Goal: Information Seeking & Learning: Learn about a topic

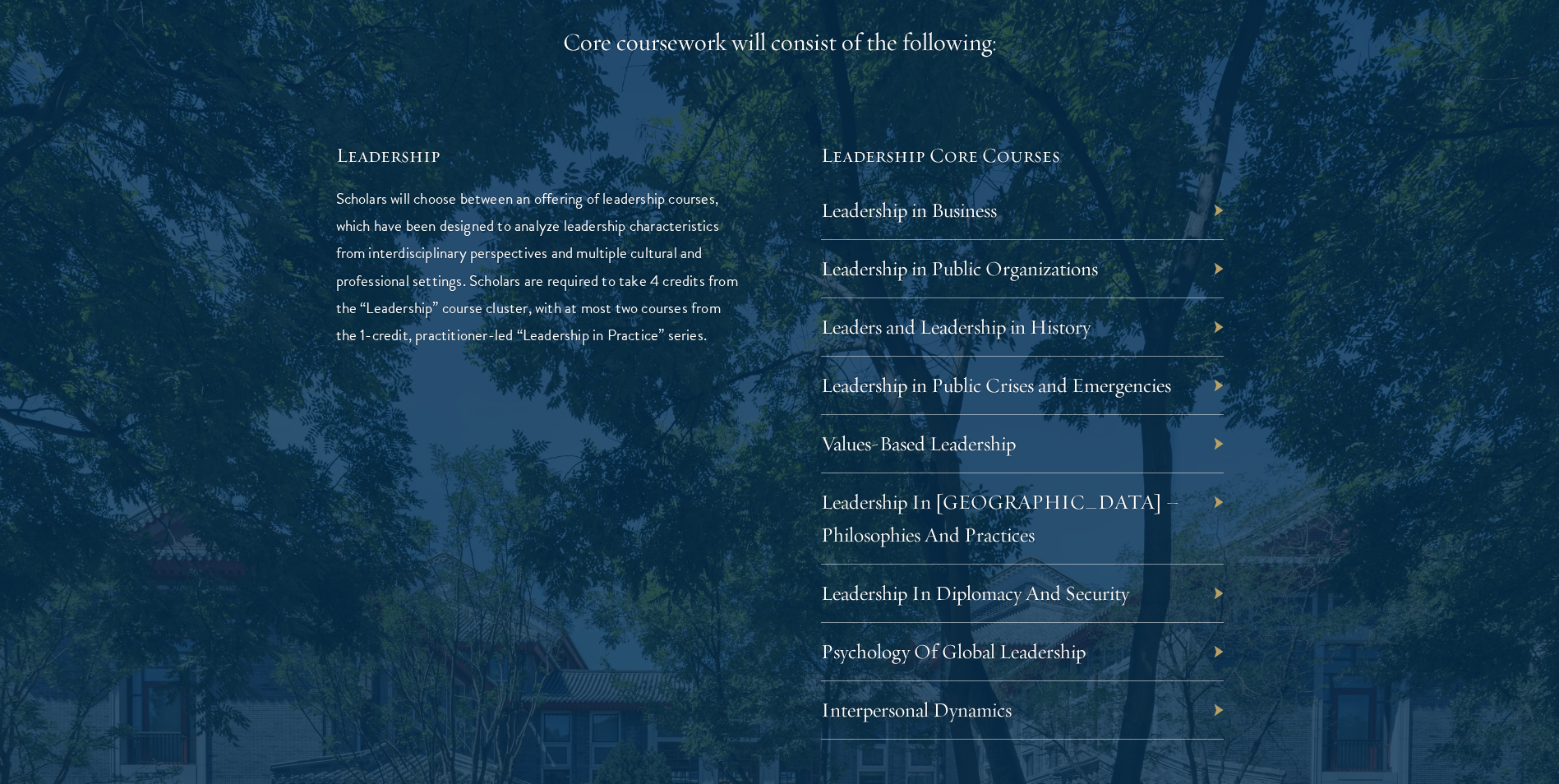
click at [1166, 206] on div "Leadership in Business" at bounding box center [1022, 211] width 403 height 59
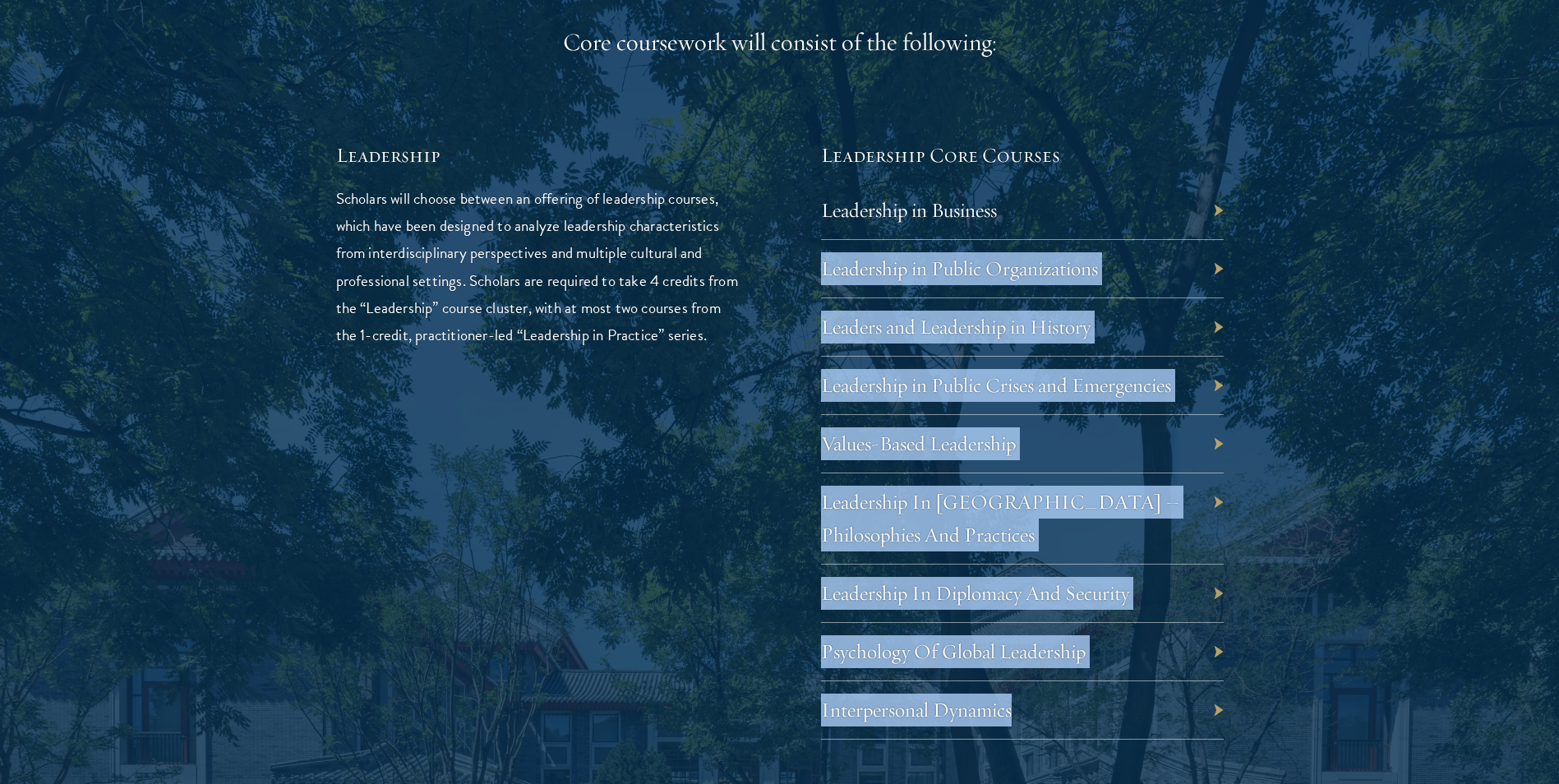
click at [1223, 213] on div "01 Core Curriculum 01 Core Curriculum All Schwarzman Scholars share a core curr…" at bounding box center [780, 535] width 1183 height 2143
click at [1217, 212] on div "Leadership in Business" at bounding box center [1022, 211] width 403 height 59
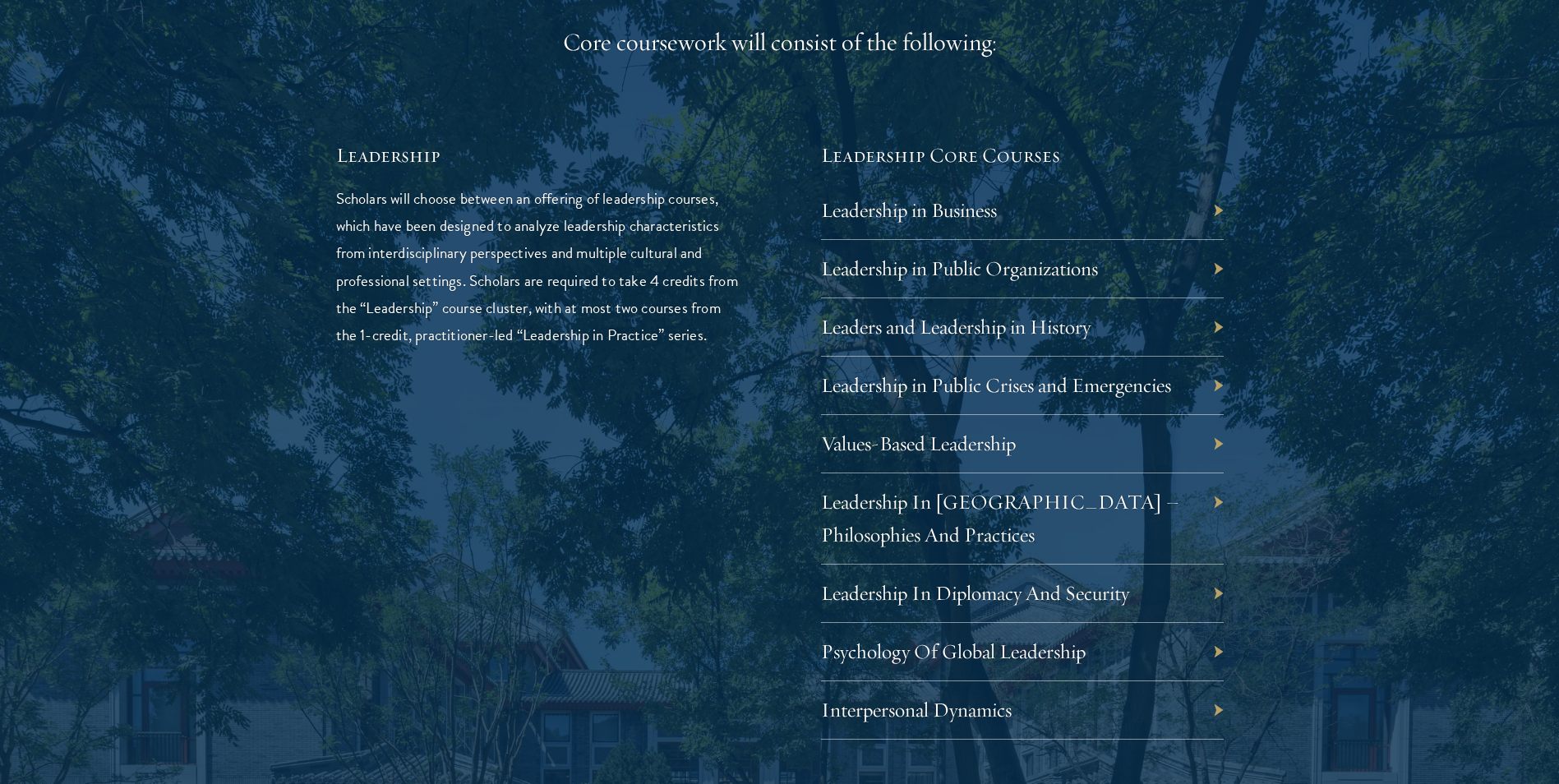
click at [1217, 212] on div "Leadership in Business" at bounding box center [1022, 211] width 403 height 59
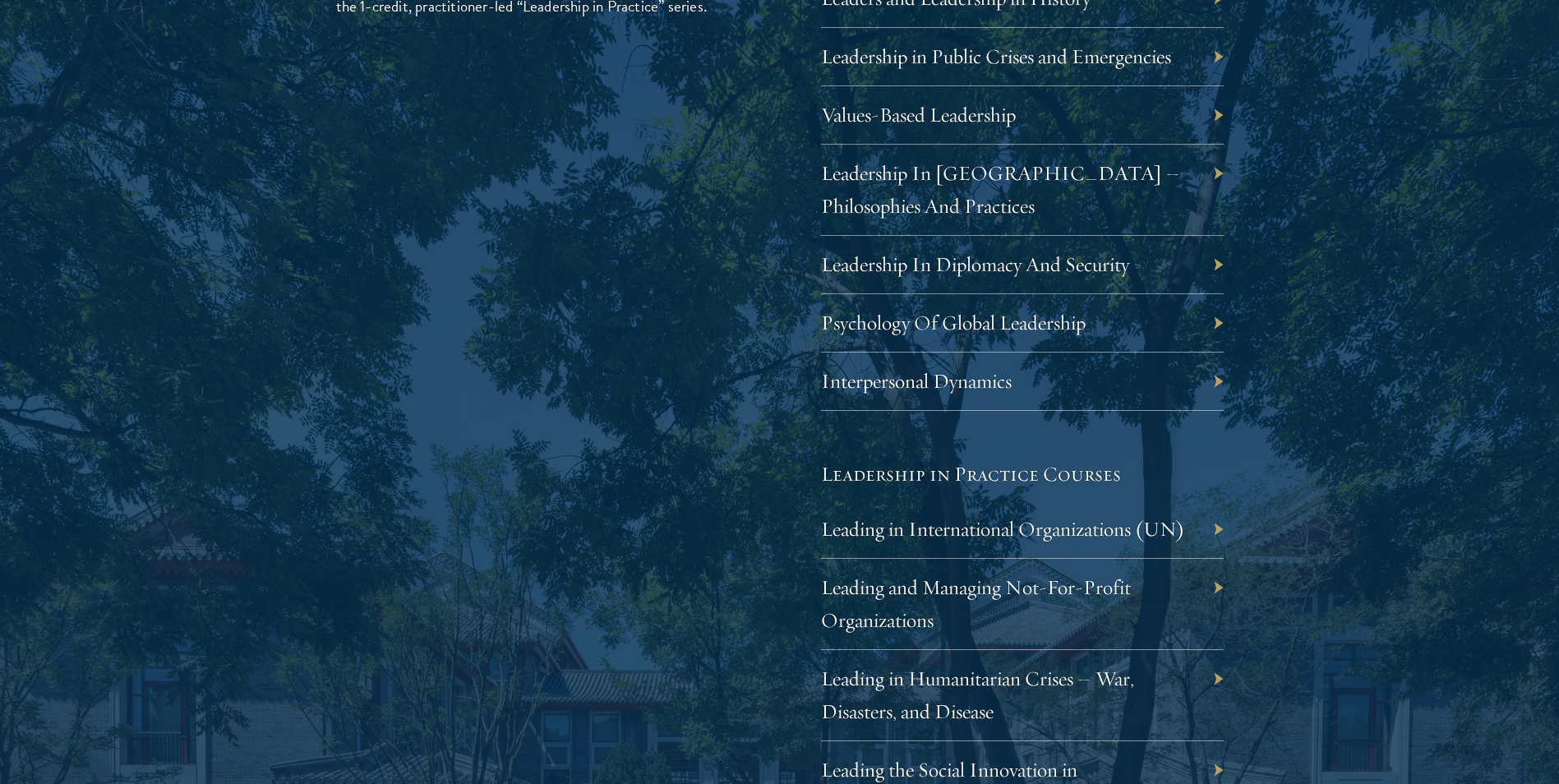
scroll to position [3534, 0]
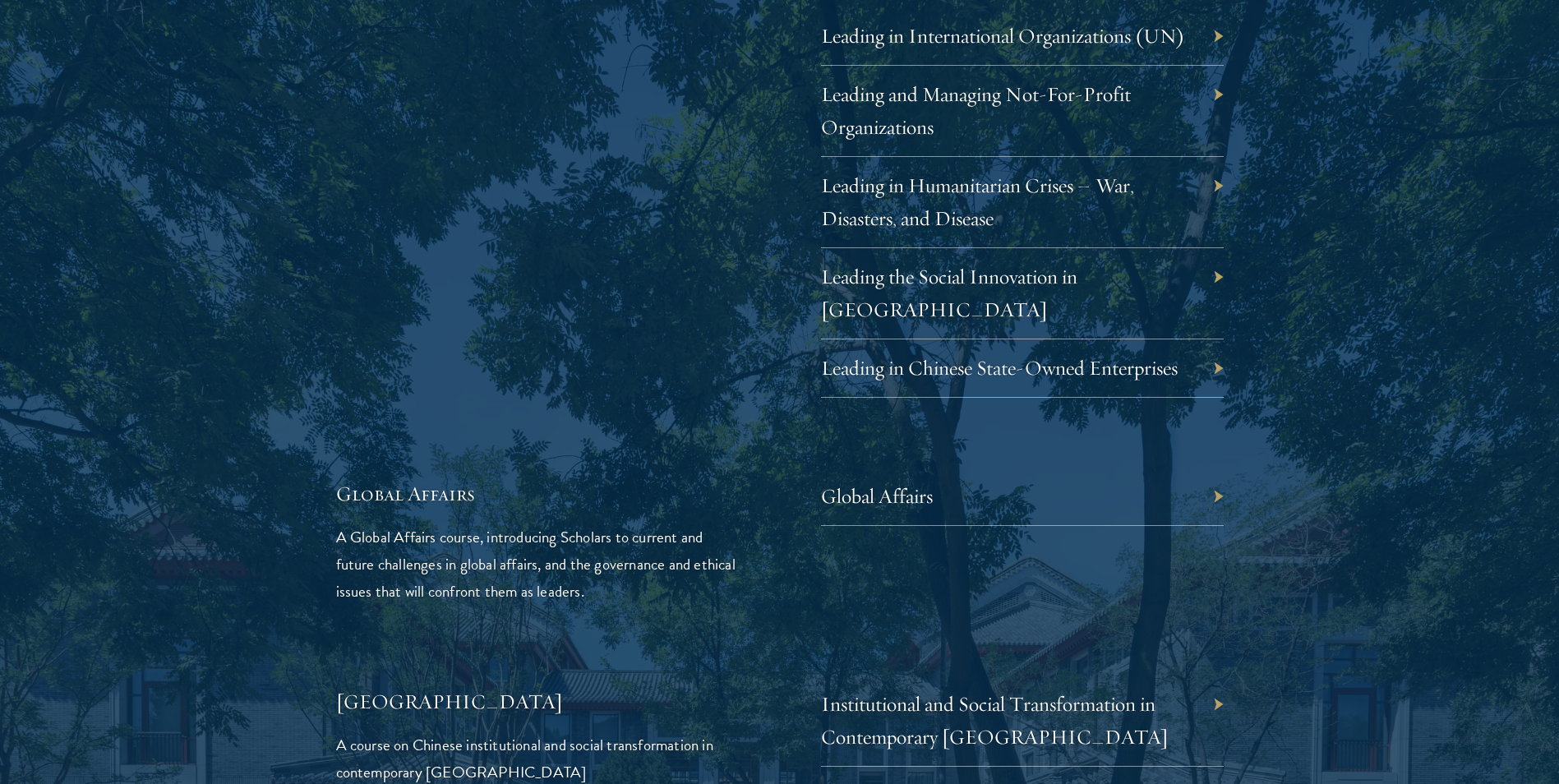
click at [1214, 467] on div "Global Affairs" at bounding box center [1022, 497] width 403 height 59
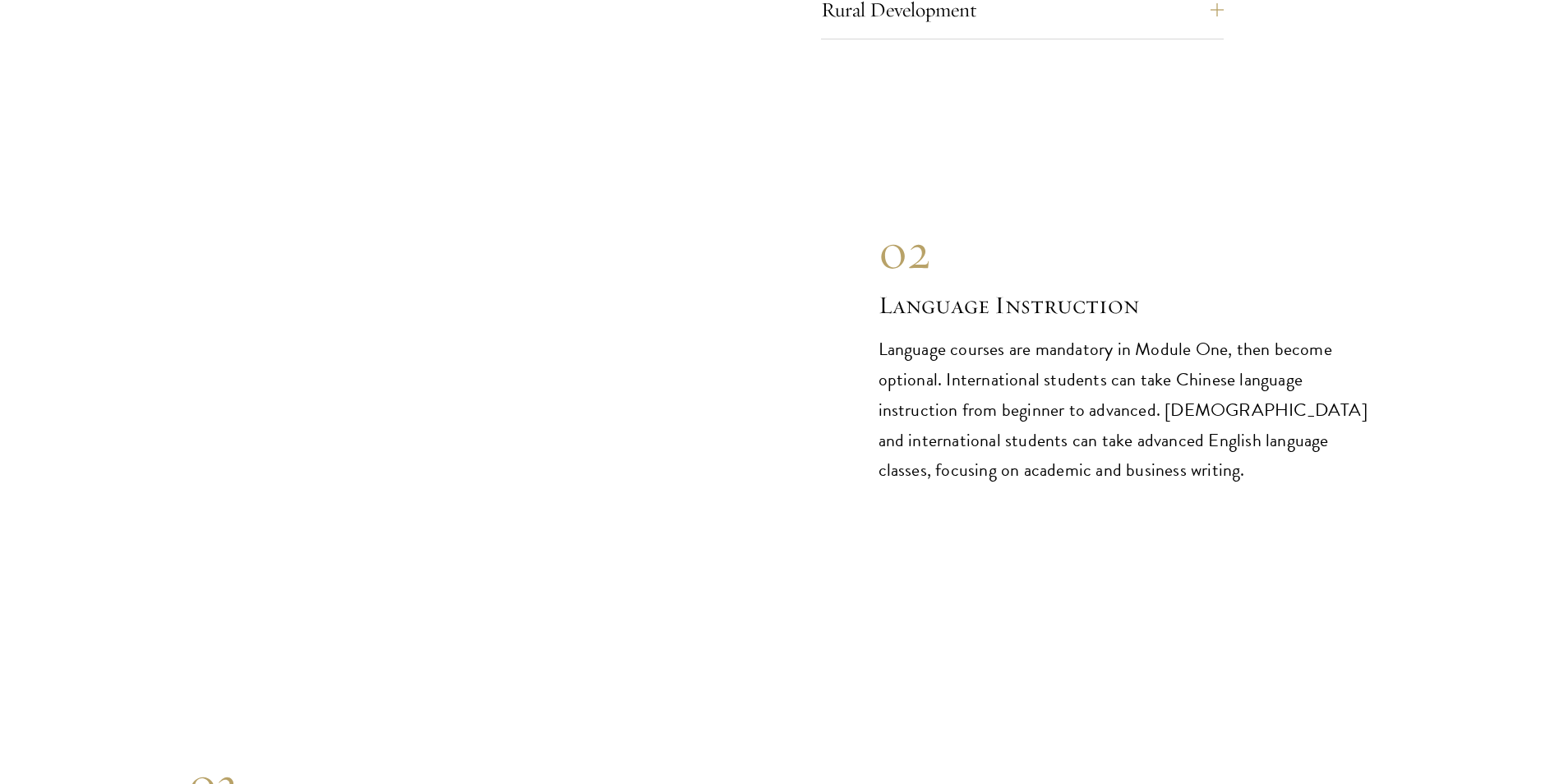
scroll to position [7230, 0]
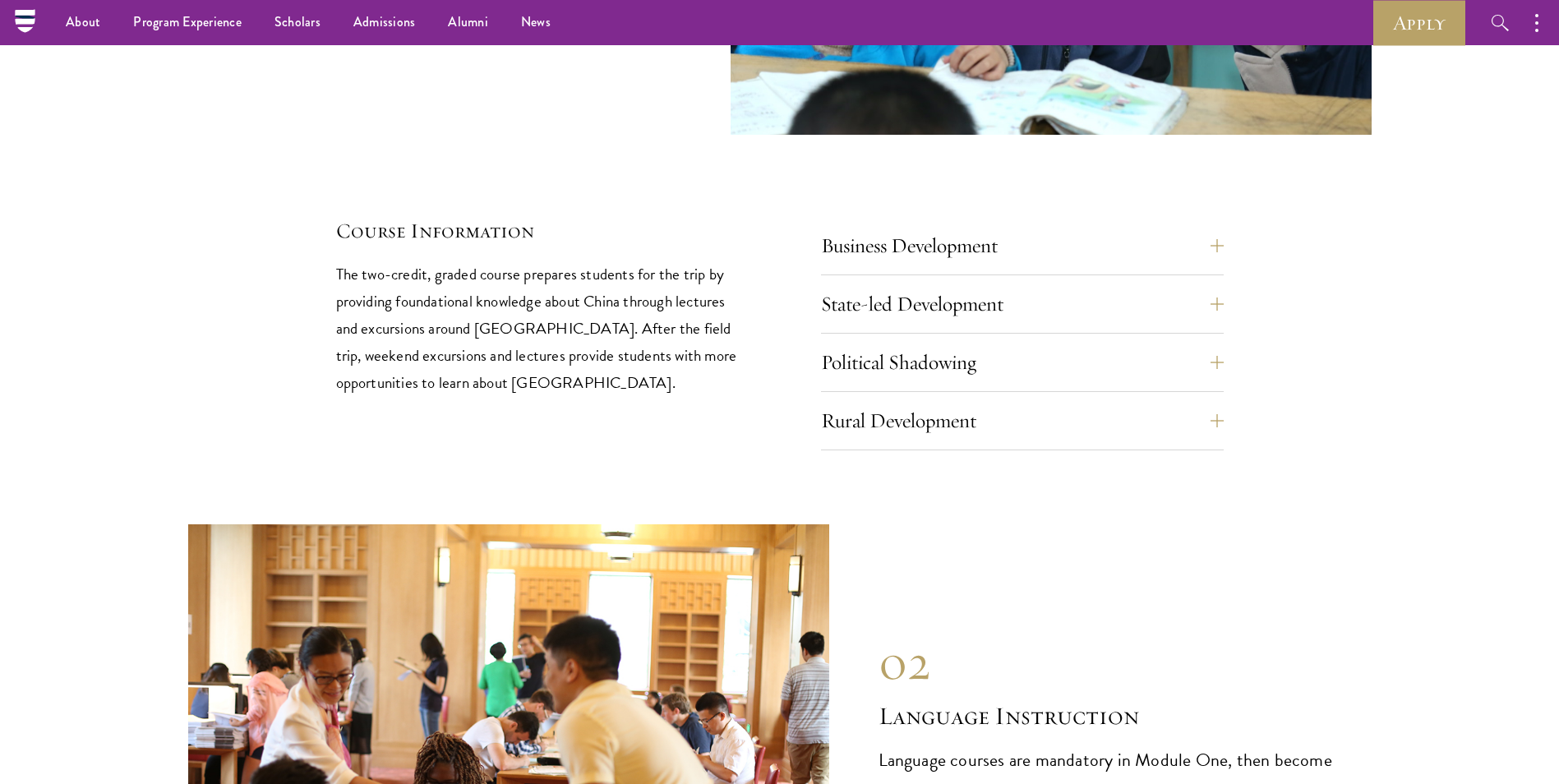
click at [1197, 401] on div "Rural Development Rural Development field trips enable students to see first-ha…" at bounding box center [1022, 426] width 403 height 50
click at [1202, 401] on button "Rural Development" at bounding box center [1035, 420] width 403 height 39
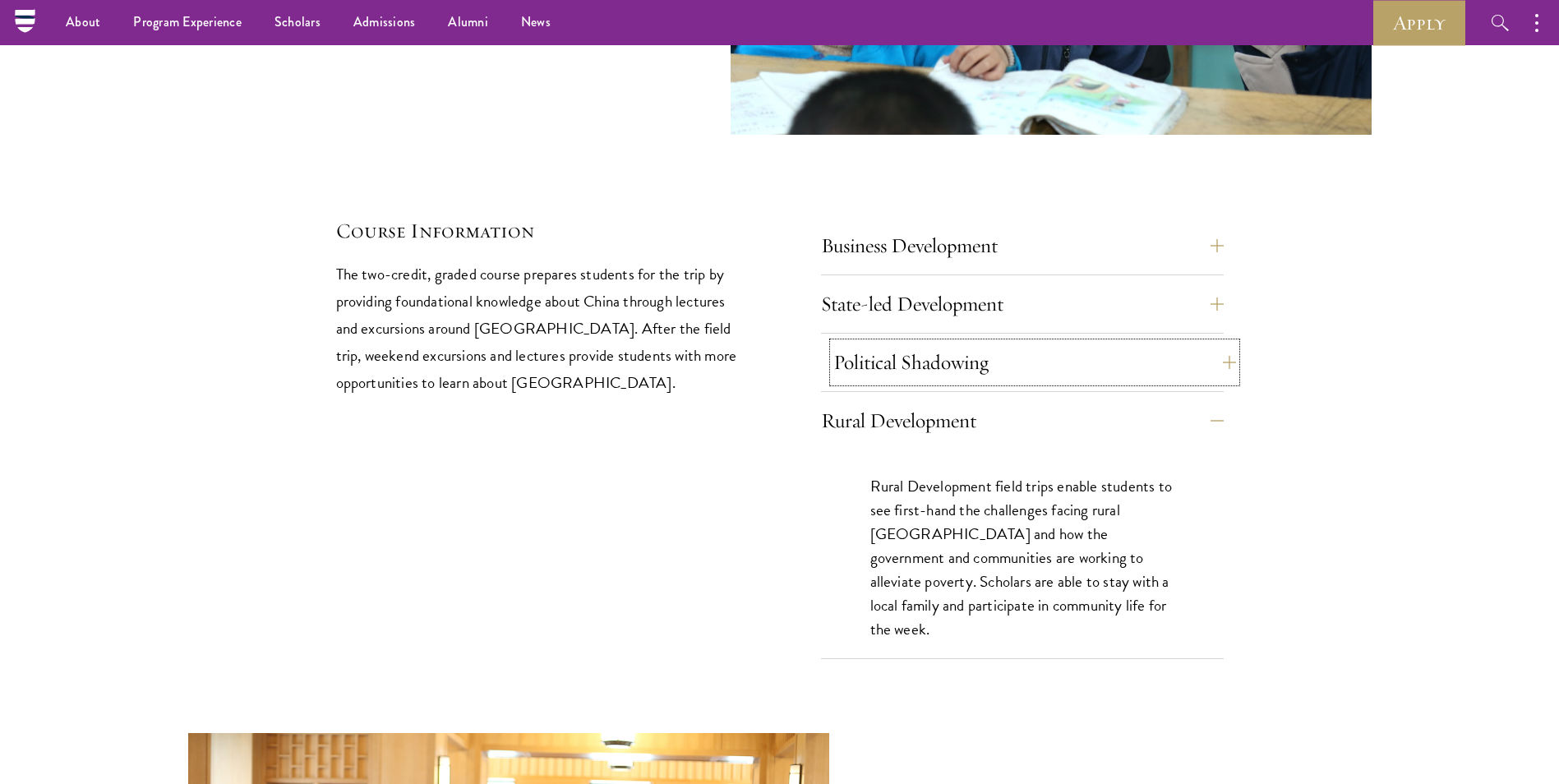
click at [1218, 342] on button "Political Shadowing" at bounding box center [1035, 362] width 403 height 39
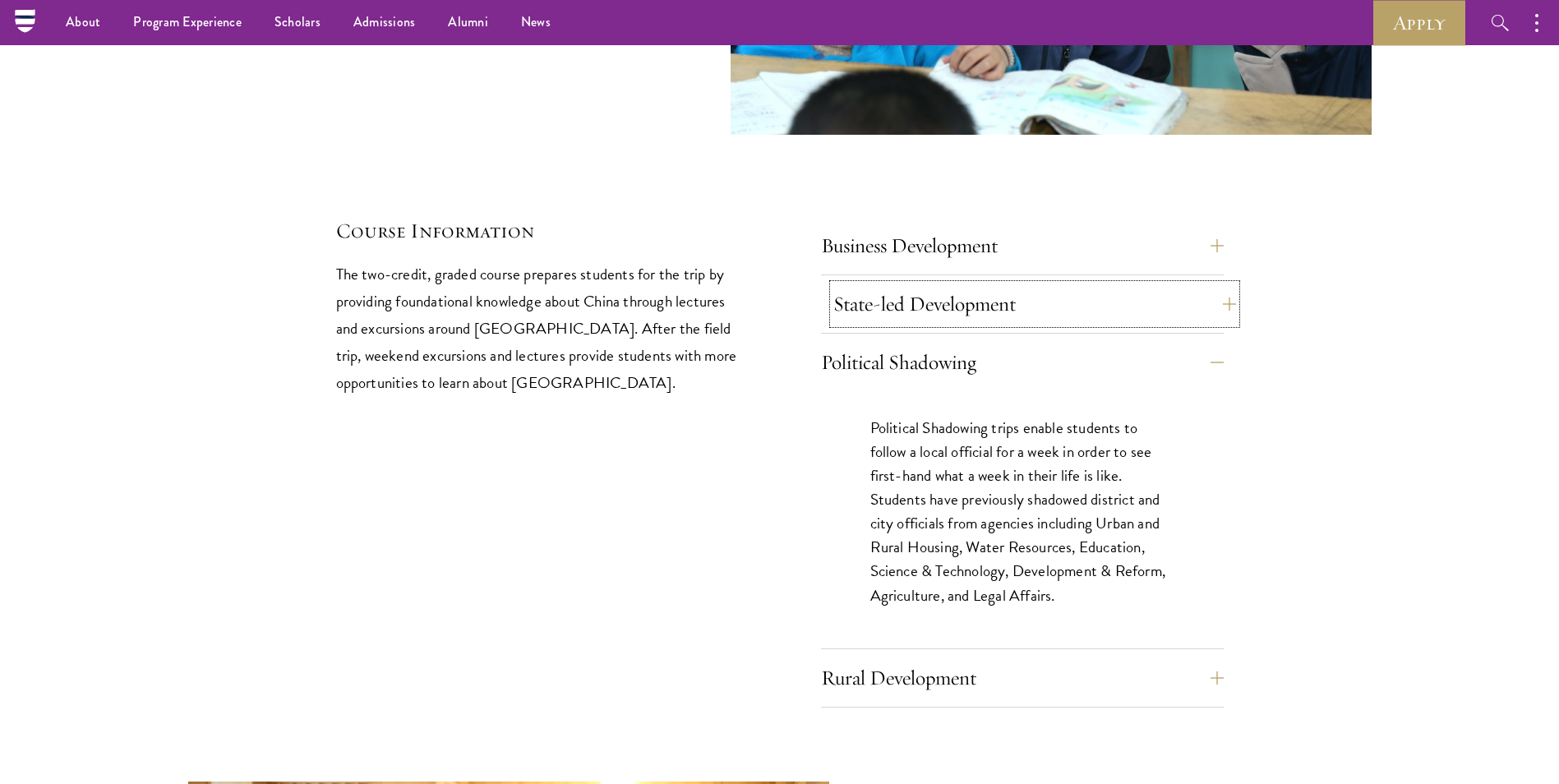
click at [1218, 285] on button "State-led Development" at bounding box center [1035, 304] width 403 height 39
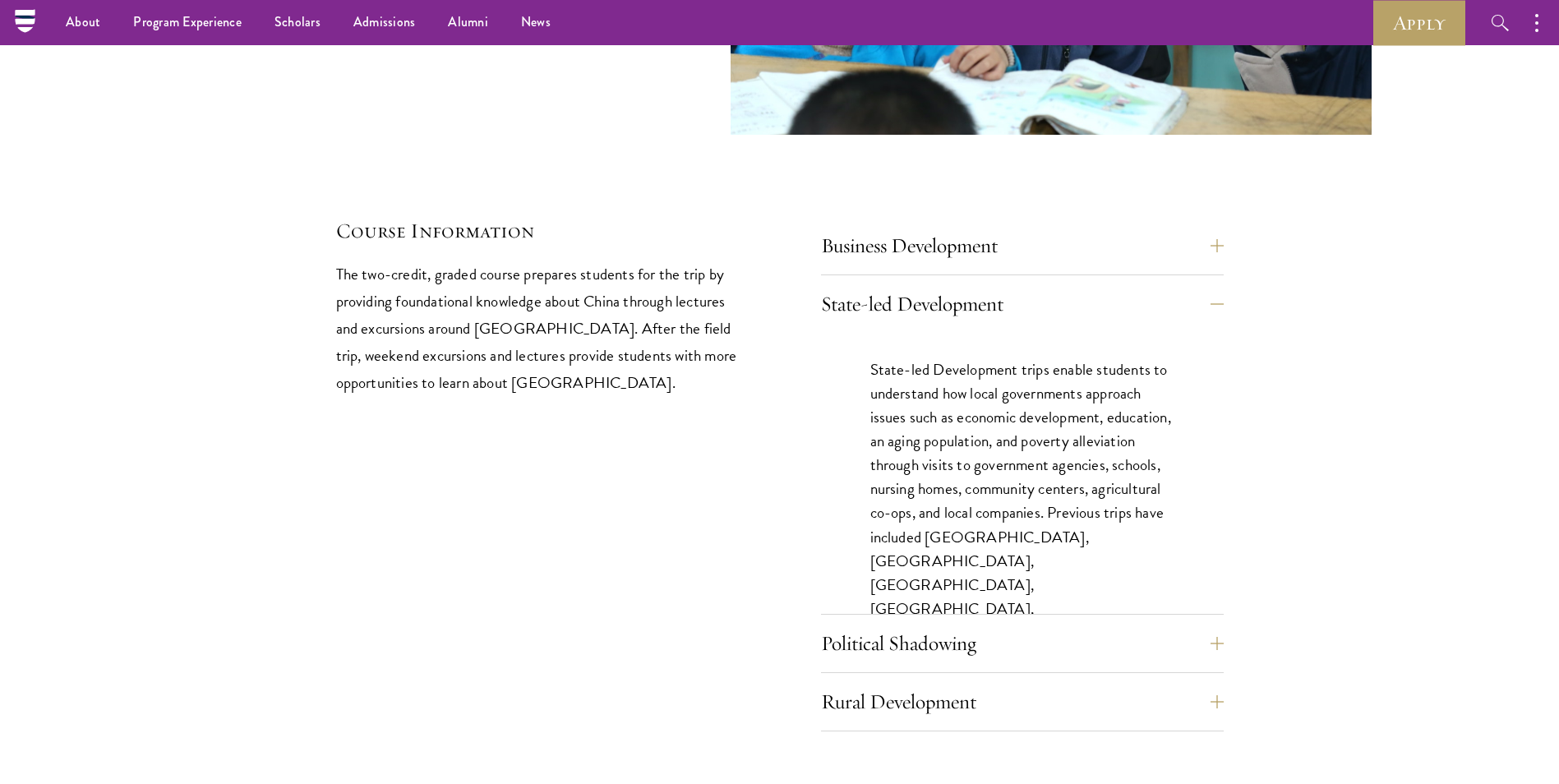
click at [1184, 226] on div "Business Development Business Development trips take students to cutting edge c…" at bounding box center [1022, 251] width 403 height 50
click at [1181, 226] on button "Business Development" at bounding box center [1035, 245] width 403 height 39
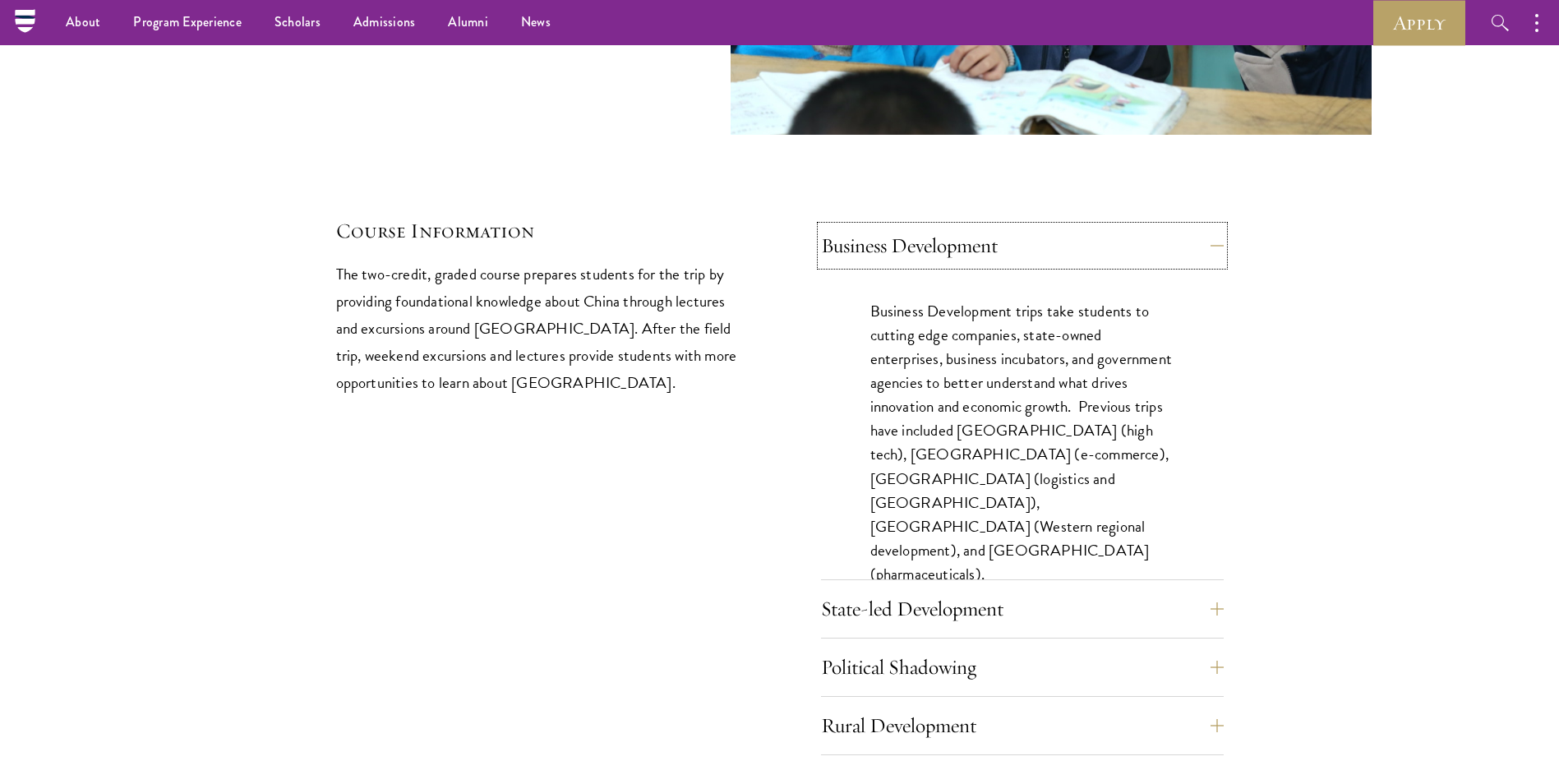
scroll to position [7396, 0]
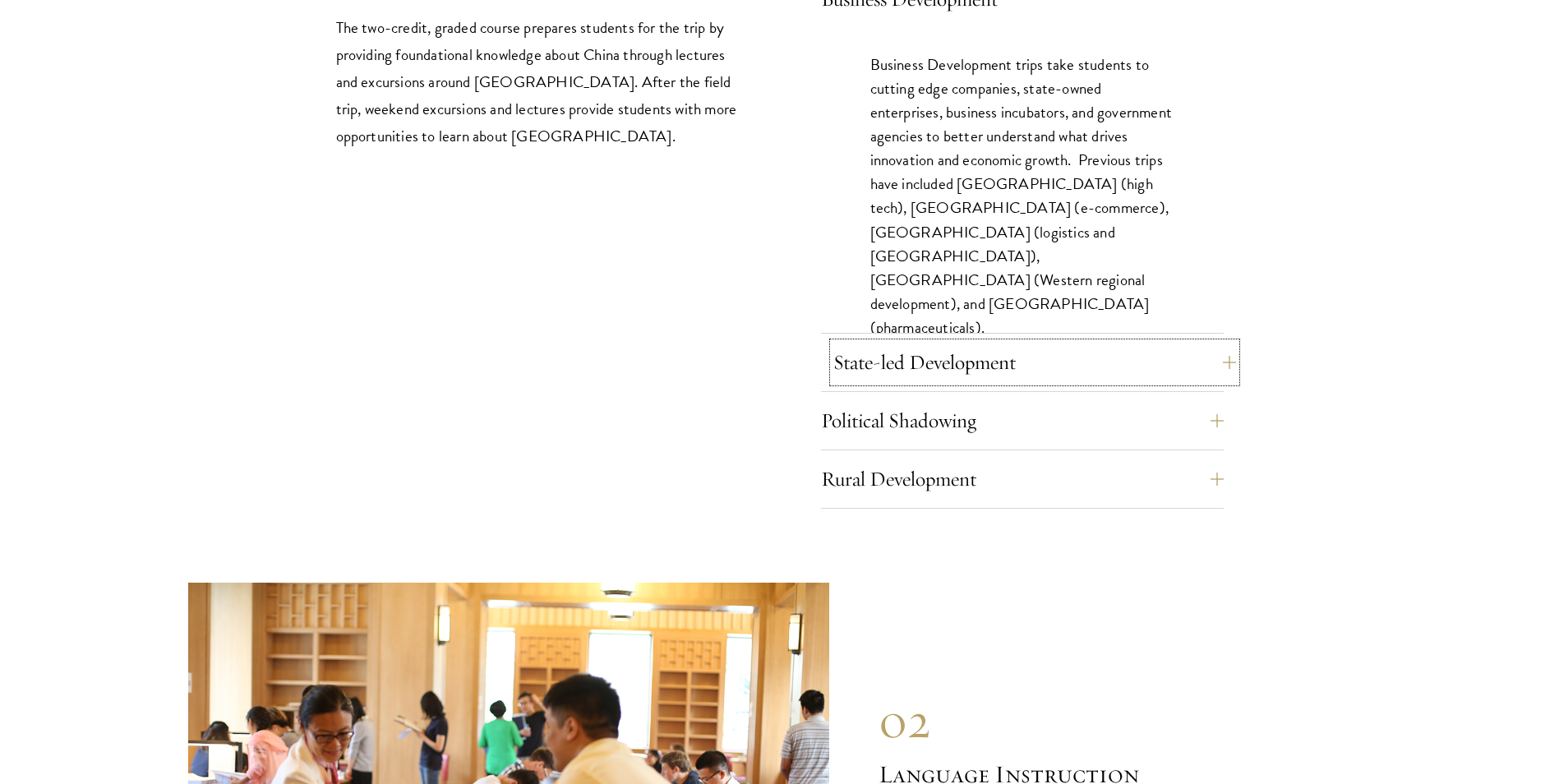
click at [1184, 342] on button "State-led Development" at bounding box center [1035, 362] width 403 height 39
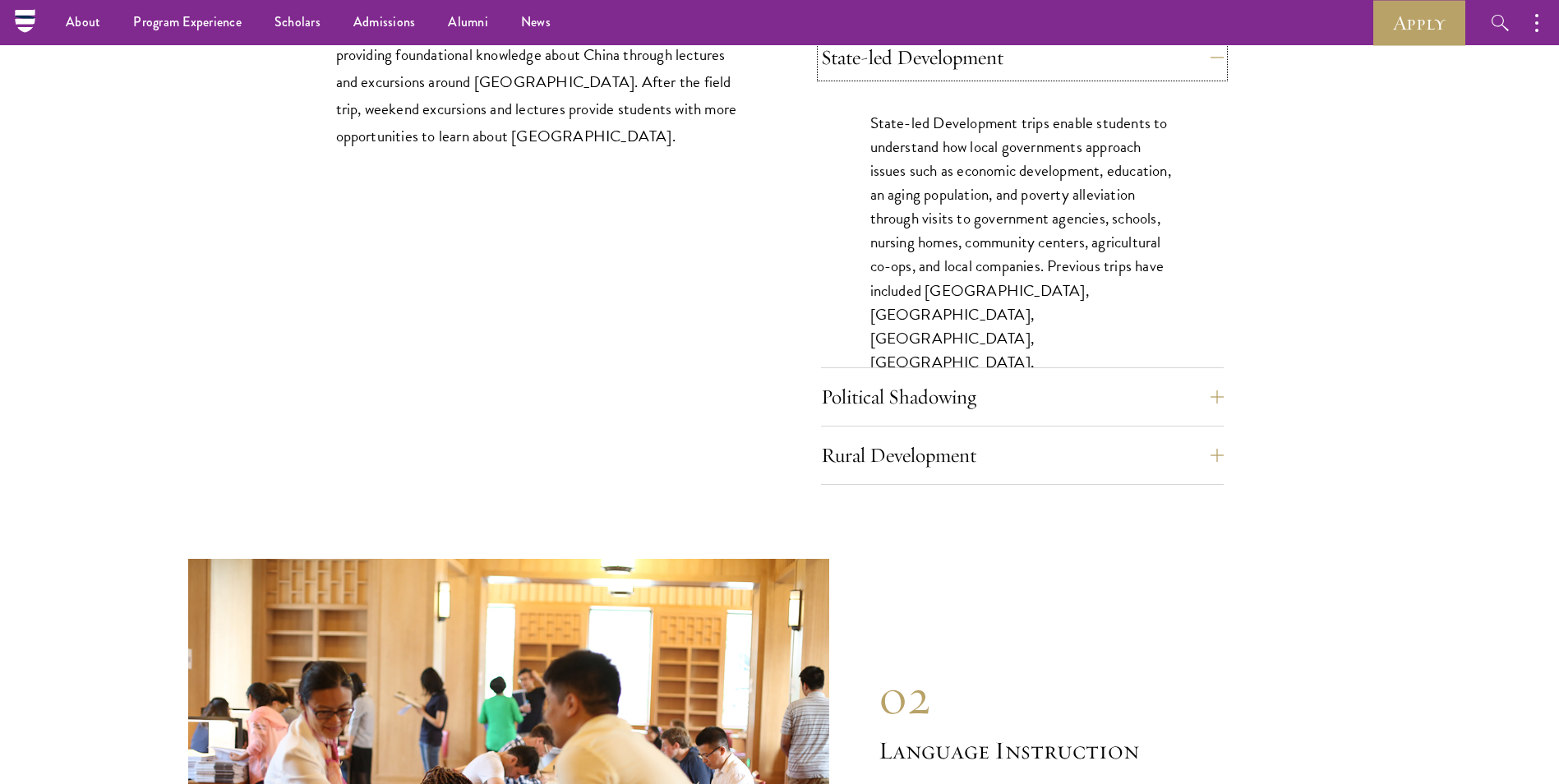
scroll to position [7313, 0]
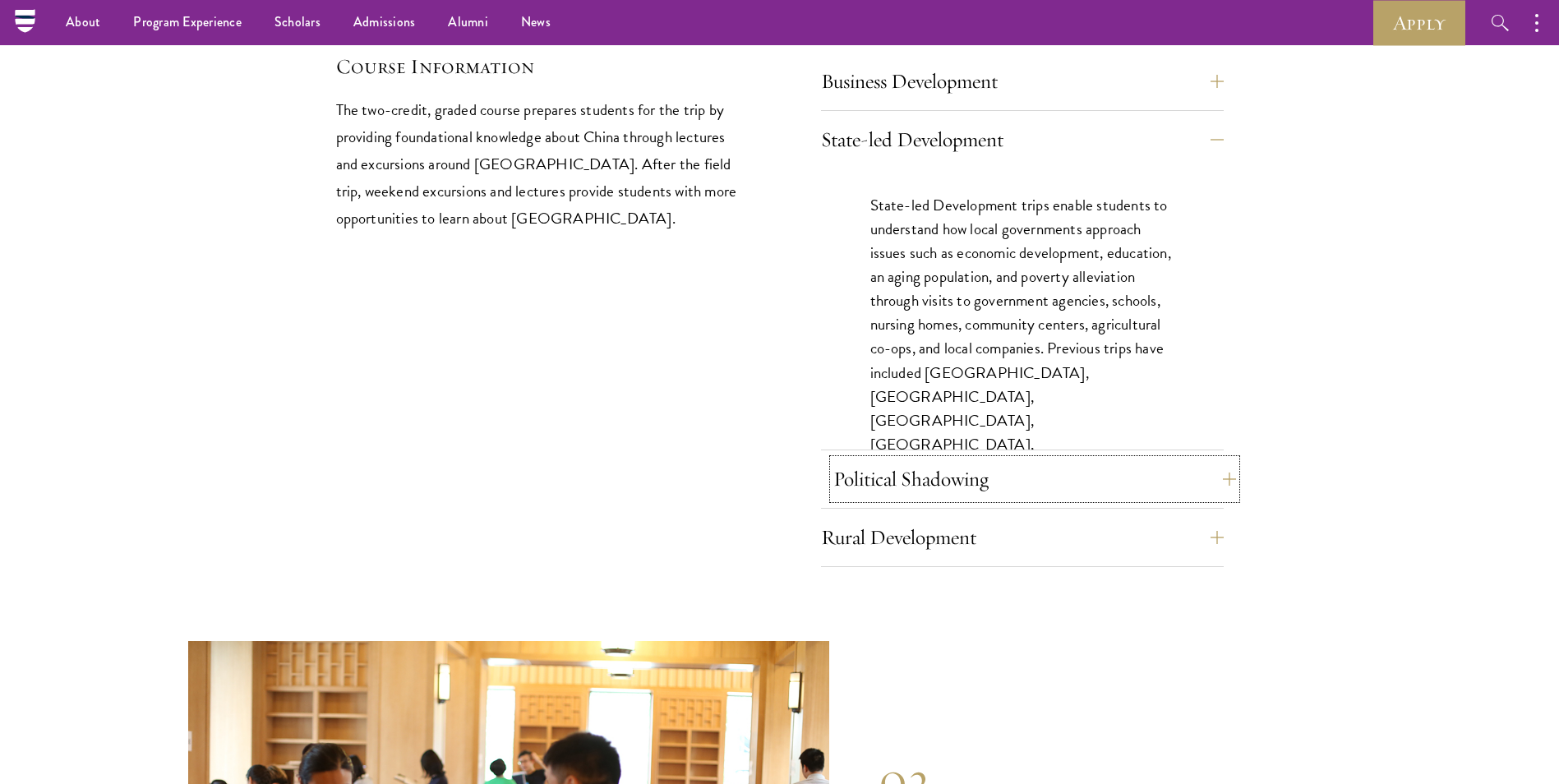
click at [1162, 459] on button "Political Shadowing" at bounding box center [1035, 478] width 403 height 39
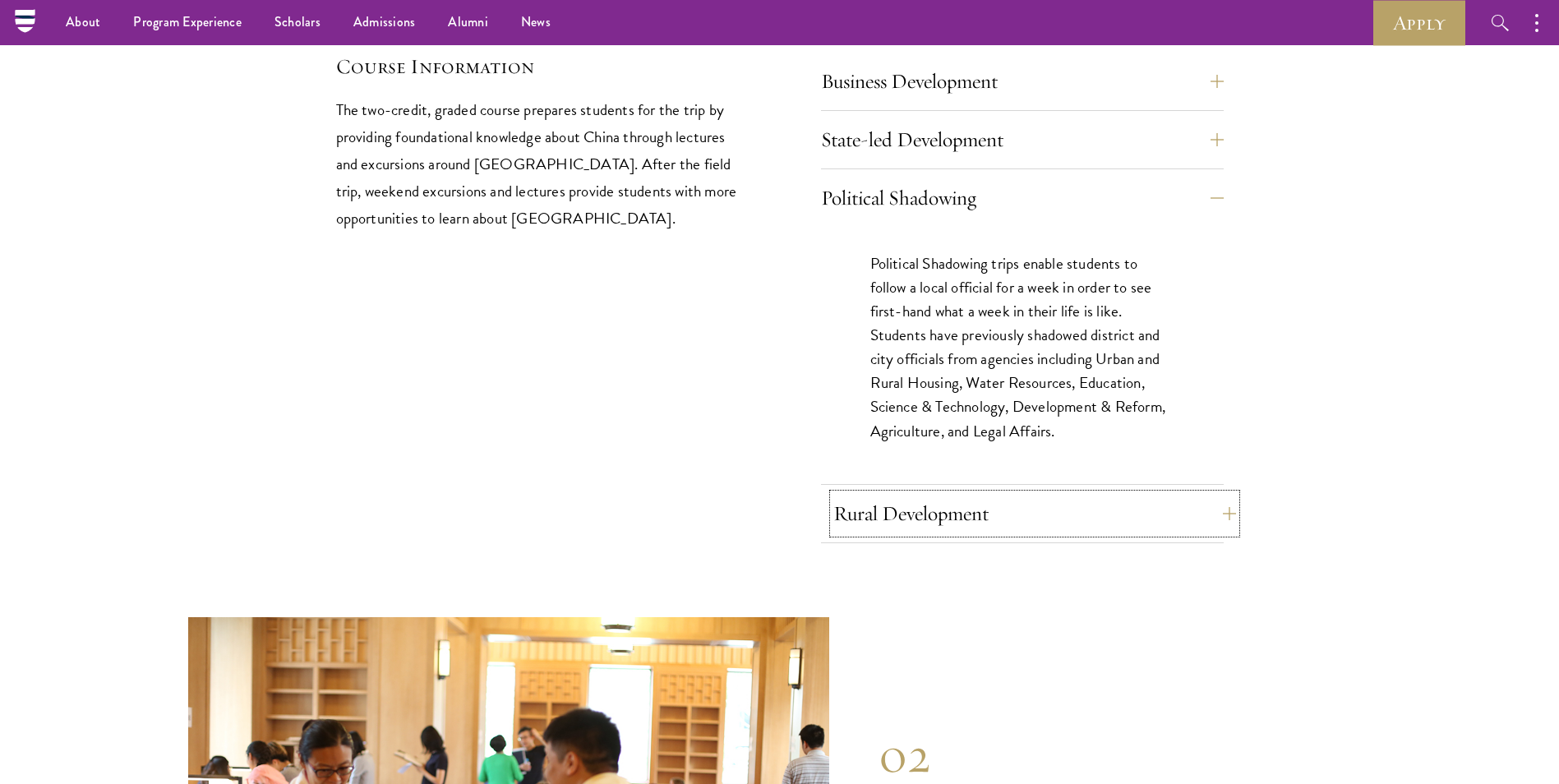
click at [1161, 494] on button "Rural Development" at bounding box center [1035, 513] width 403 height 39
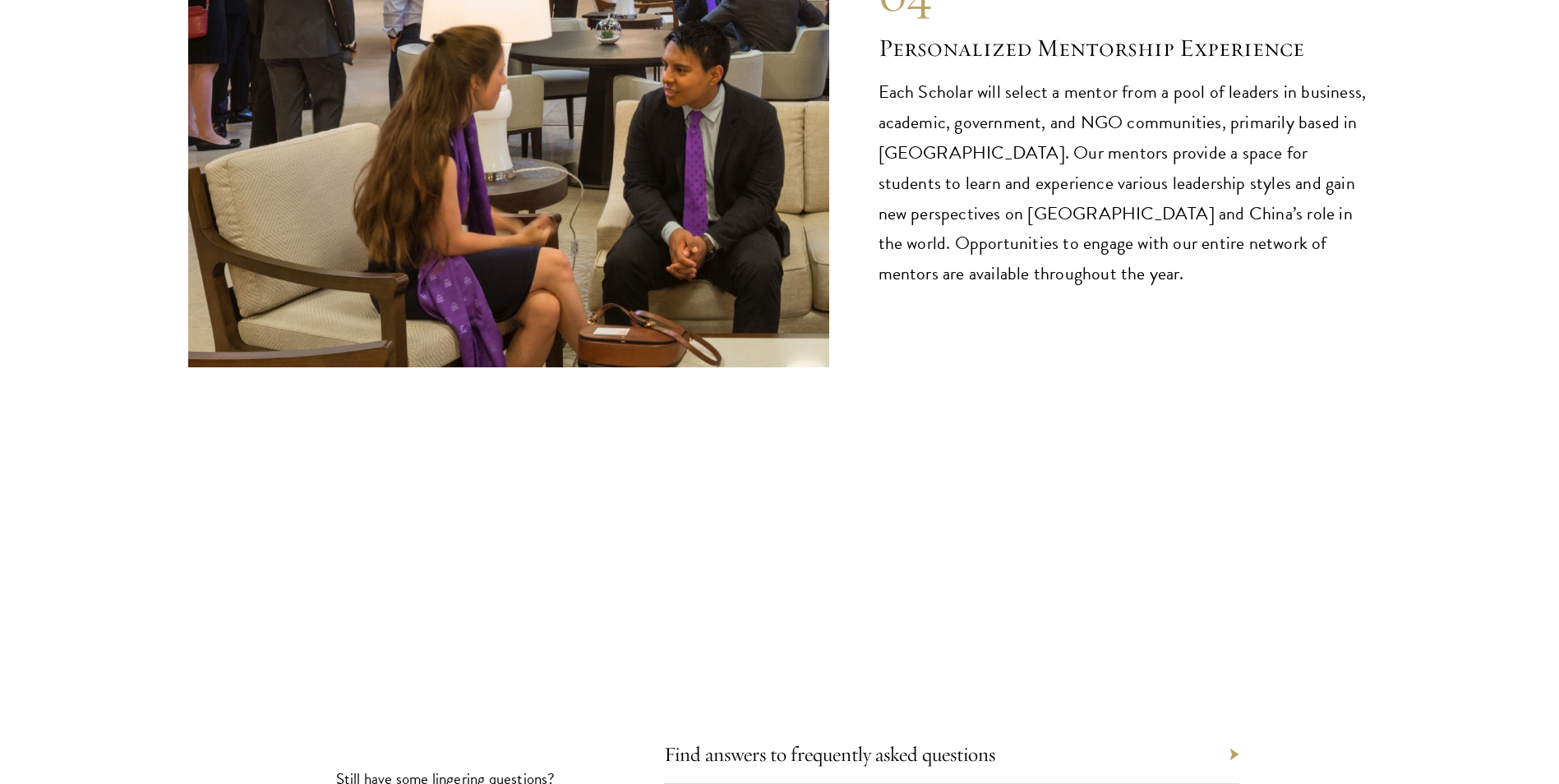
scroll to position [9449, 0]
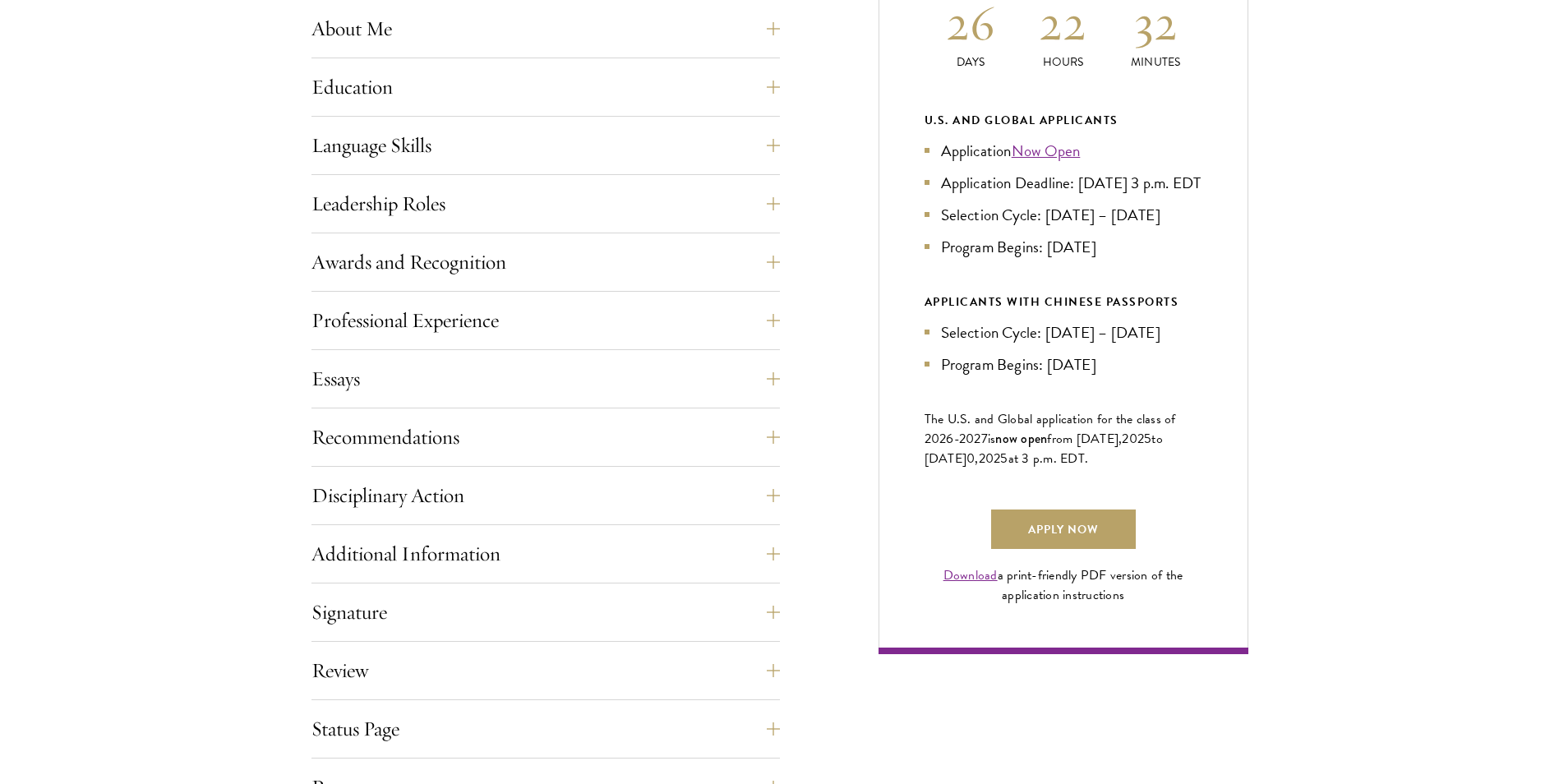
scroll to position [1069, 0]
